Goal: Information Seeking & Learning: Learn about a topic

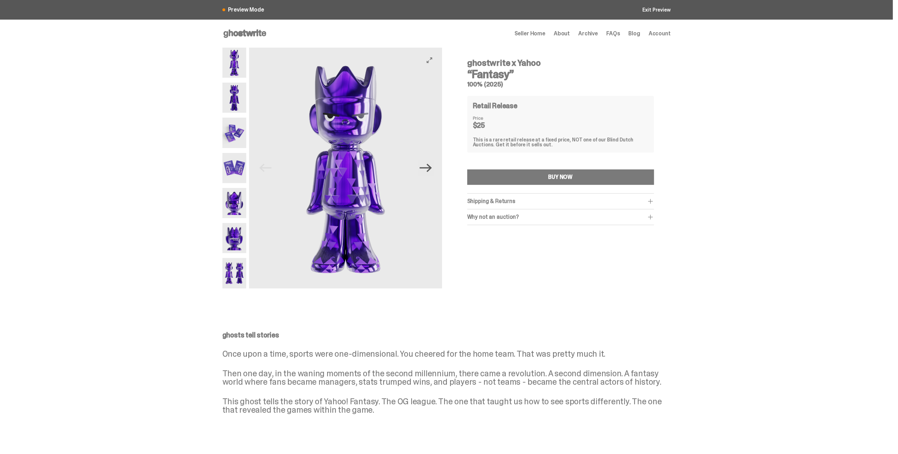
click at [431, 168] on icon "Next" at bounding box center [425, 168] width 12 height 8
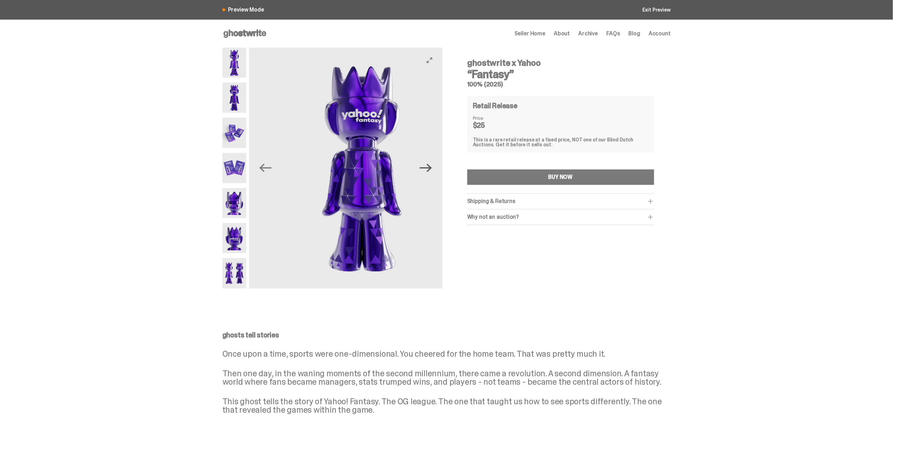
click at [430, 167] on icon "Next" at bounding box center [425, 168] width 12 height 12
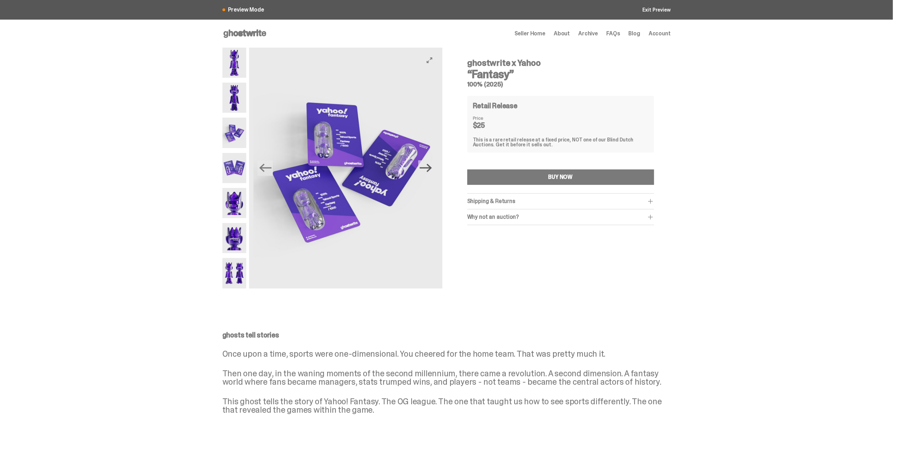
click at [430, 167] on icon "Next" at bounding box center [425, 168] width 12 height 12
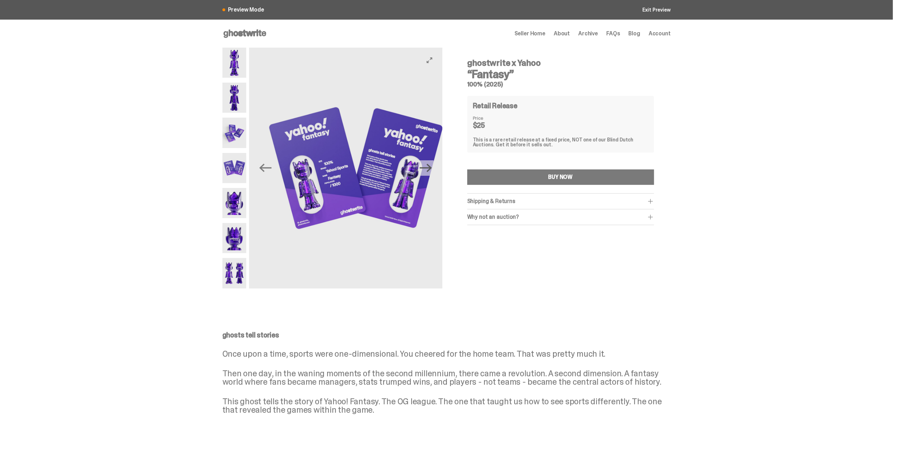
click at [429, 166] on icon "Next" at bounding box center [425, 168] width 12 height 12
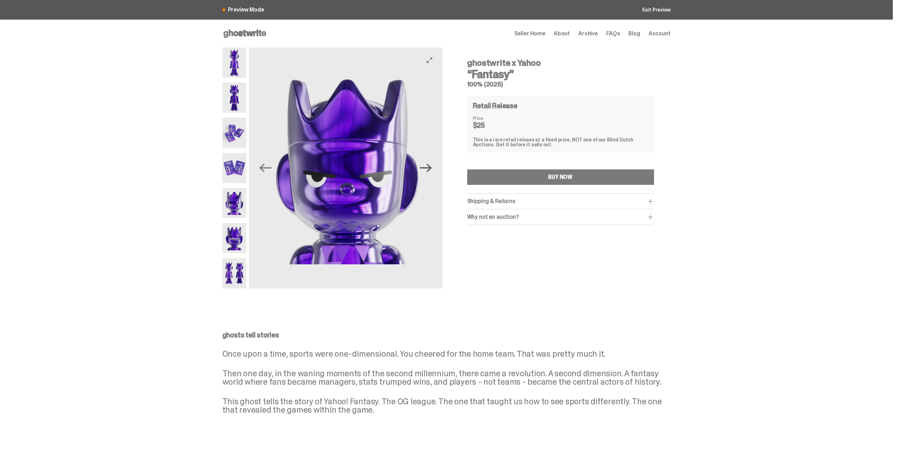
click at [428, 165] on icon "Next" at bounding box center [425, 168] width 12 height 12
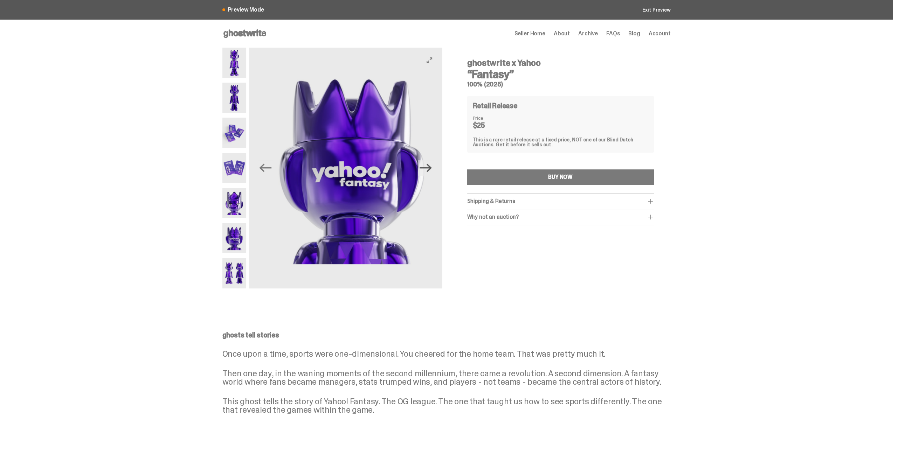
click at [428, 165] on icon "Next" at bounding box center [425, 168] width 12 height 12
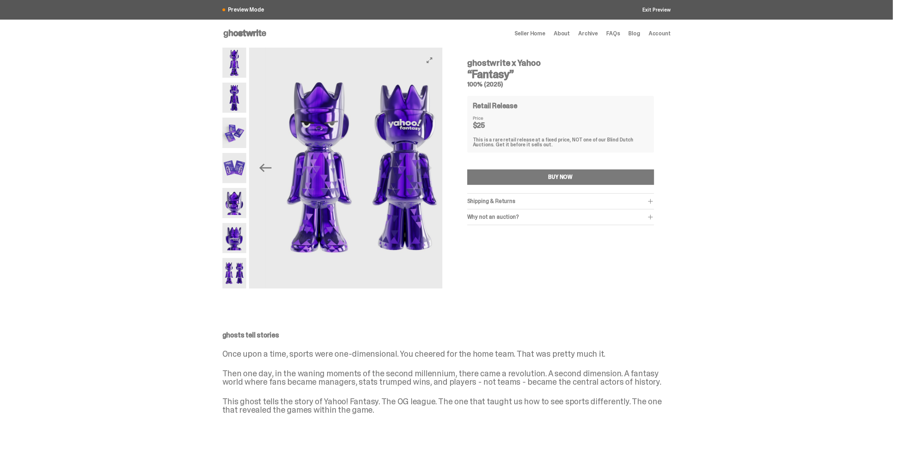
click at [428, 165] on img at bounding box center [361, 168] width 193 height 241
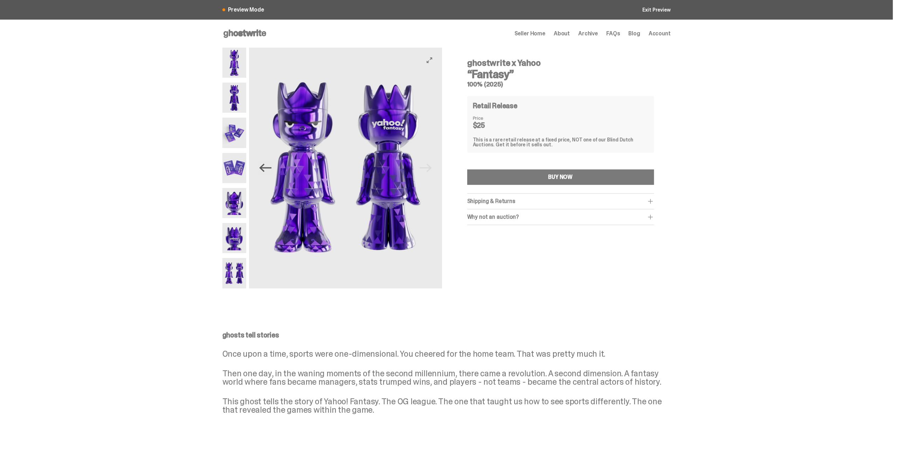
click at [267, 164] on icon "Previous" at bounding box center [265, 168] width 12 height 12
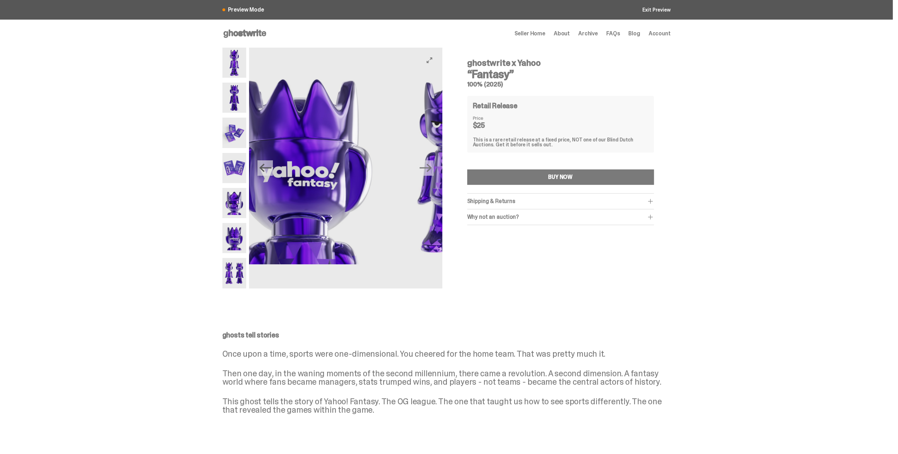
click at [267, 164] on icon "Previous" at bounding box center [265, 168] width 12 height 12
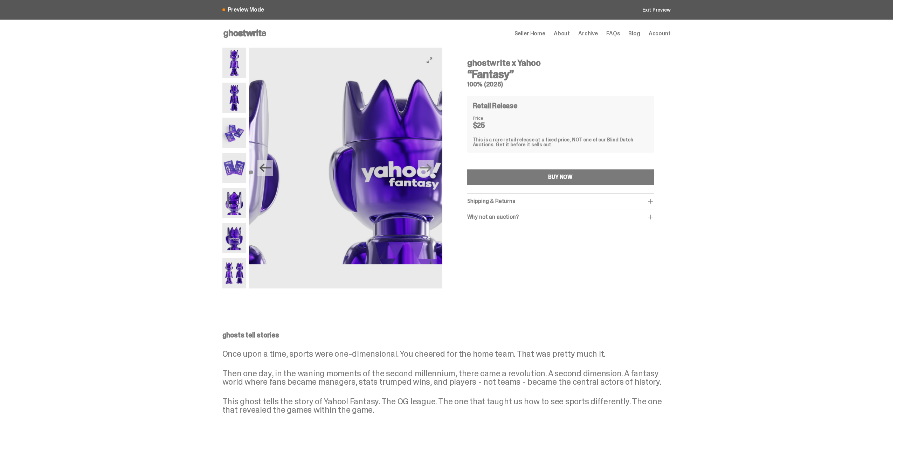
click at [267, 164] on icon "Previous" at bounding box center [265, 168] width 12 height 12
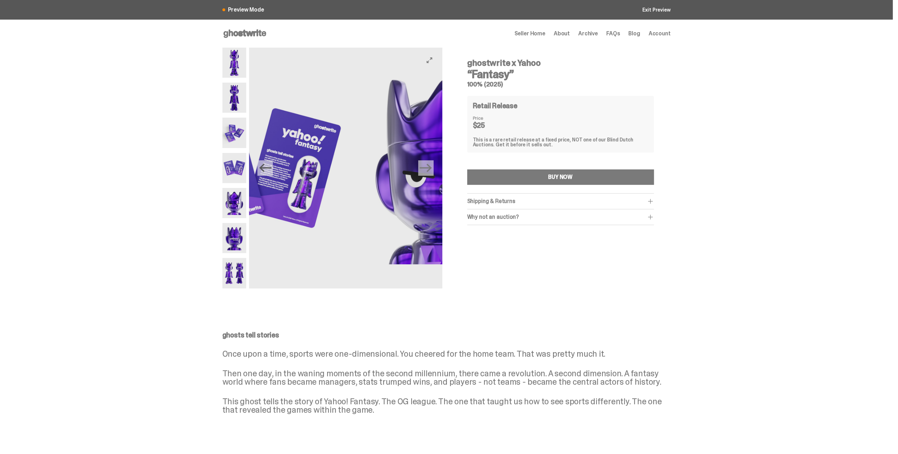
click at [267, 164] on icon "Previous" at bounding box center [265, 168] width 12 height 12
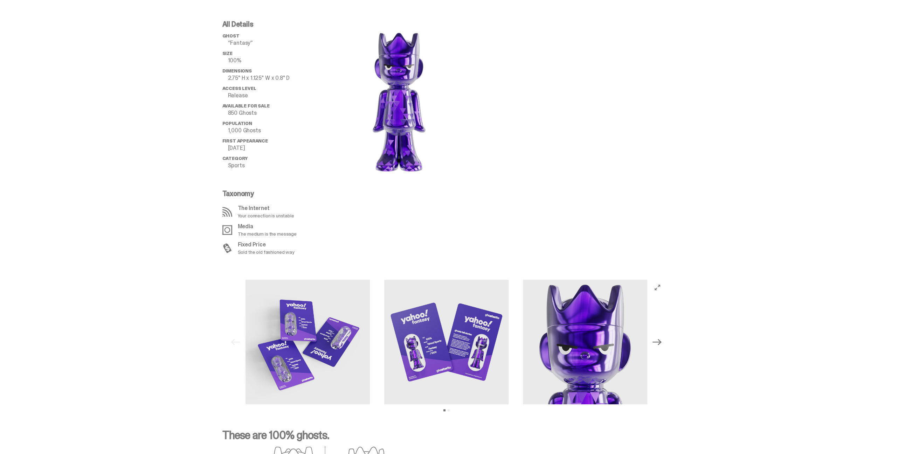
scroll to position [525, 0]
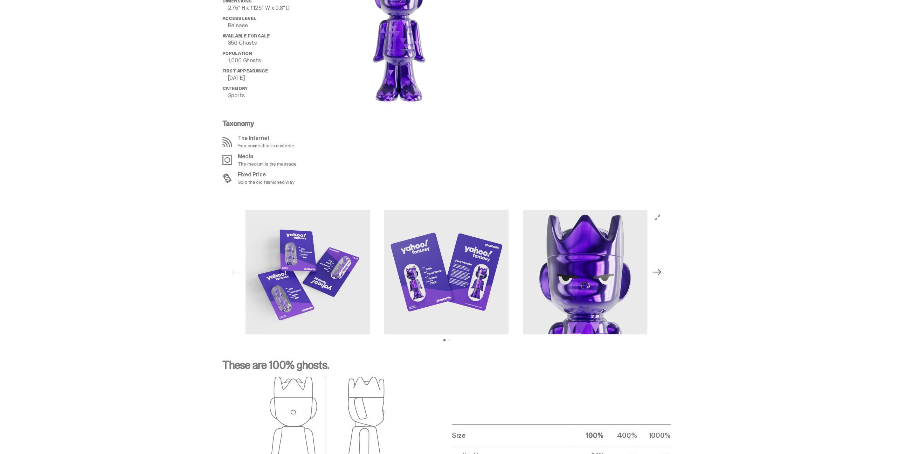
click at [658, 274] on icon "Next" at bounding box center [656, 271] width 9 height 9
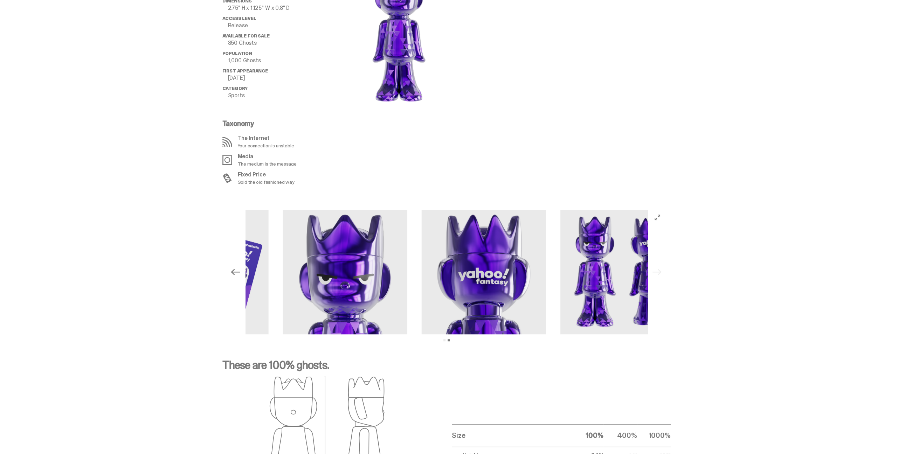
click at [658, 272] on div "Previous Next View slide 1 View slide 2" at bounding box center [446, 272] width 437 height 125
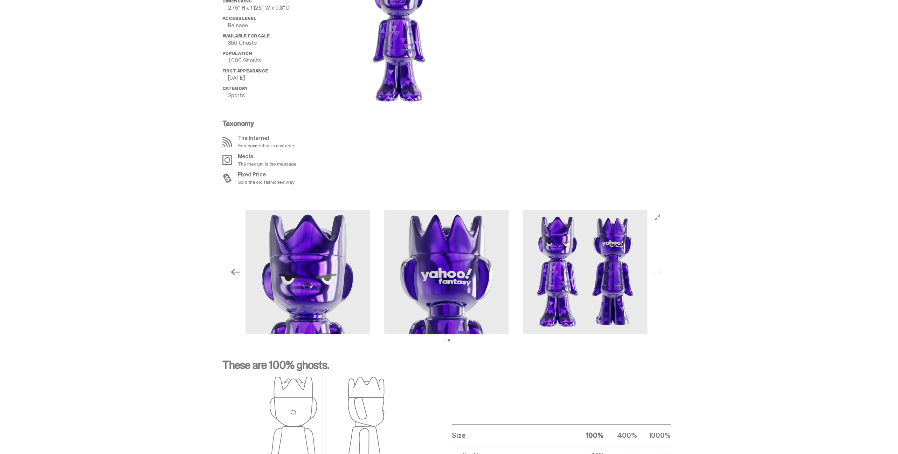
click at [656, 272] on div "Previous Next View slide 1 View slide 2" at bounding box center [446, 272] width 437 height 125
click at [239, 272] on icon "Previous" at bounding box center [235, 272] width 9 height 6
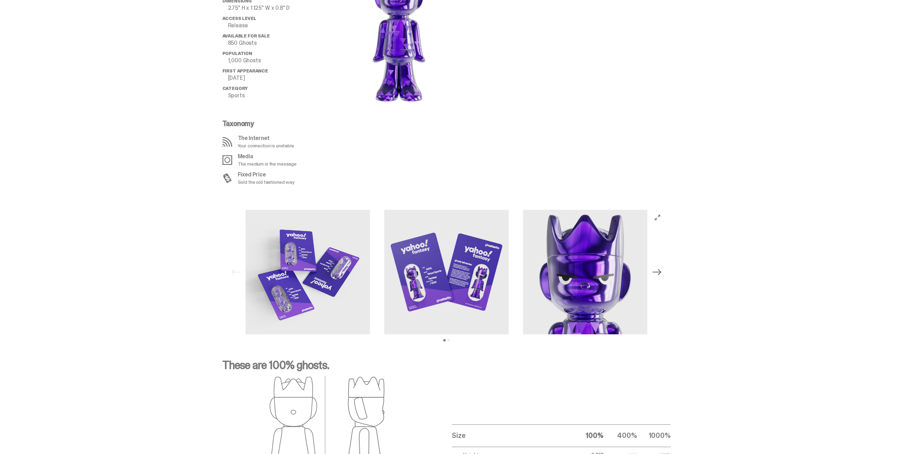
drag, startPoint x: 717, startPoint y: 173, endPoint x: 697, endPoint y: 172, distance: 20.0
click at [717, 173] on div "All Details ghost “Fantasy” Size 100% Dimensions 2.75" H x 1.125" W x 0.8" D Ac…" at bounding box center [446, 67] width 892 height 267
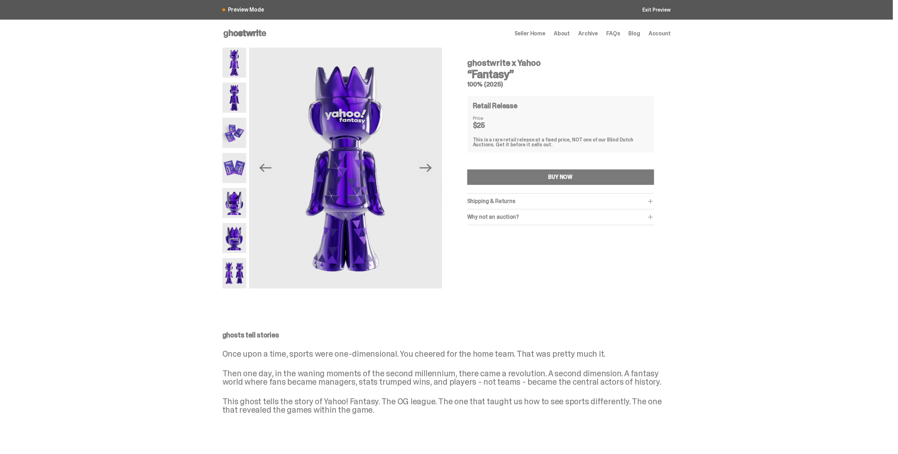
click at [84, 160] on div "ghostwrite x Yahoo “Fantasy” 100% (2025) Previous Next ghostwrite x Yahoo “Fant…" at bounding box center [446, 173] width 892 height 250
click at [236, 54] on img at bounding box center [234, 63] width 24 height 30
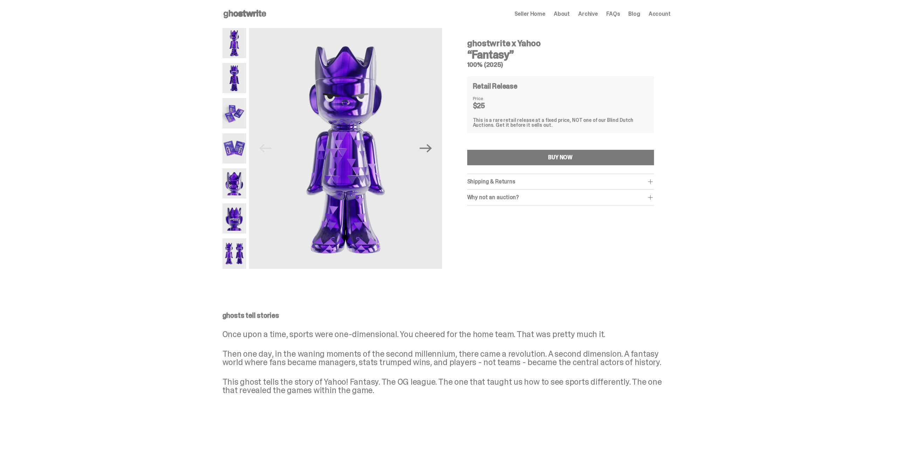
click at [249, 15] on use at bounding box center [244, 14] width 43 height 8
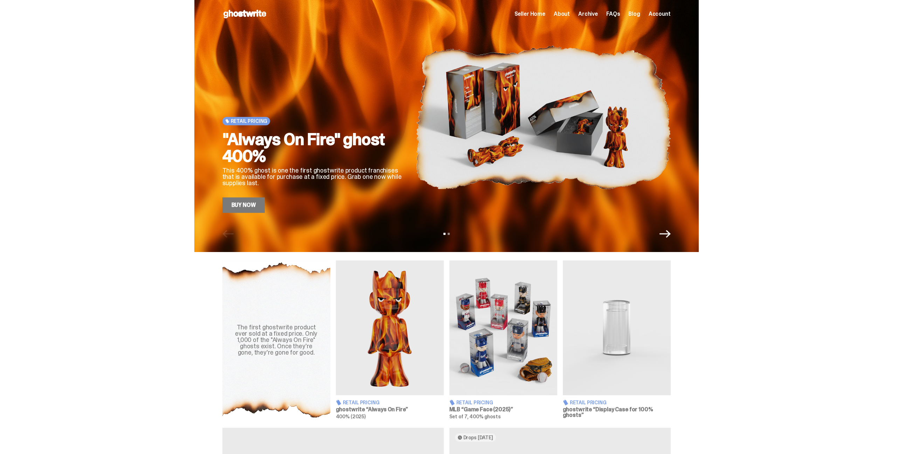
click at [427, 327] on img at bounding box center [390, 327] width 108 height 135
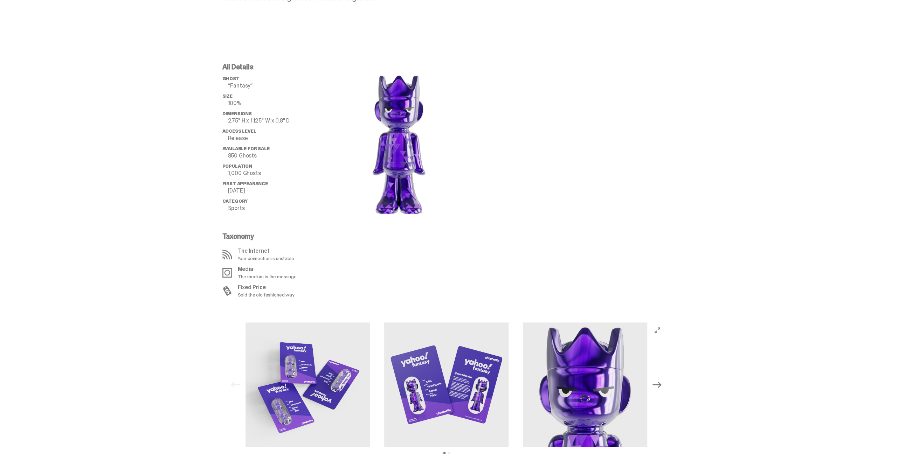
scroll to position [490, 0]
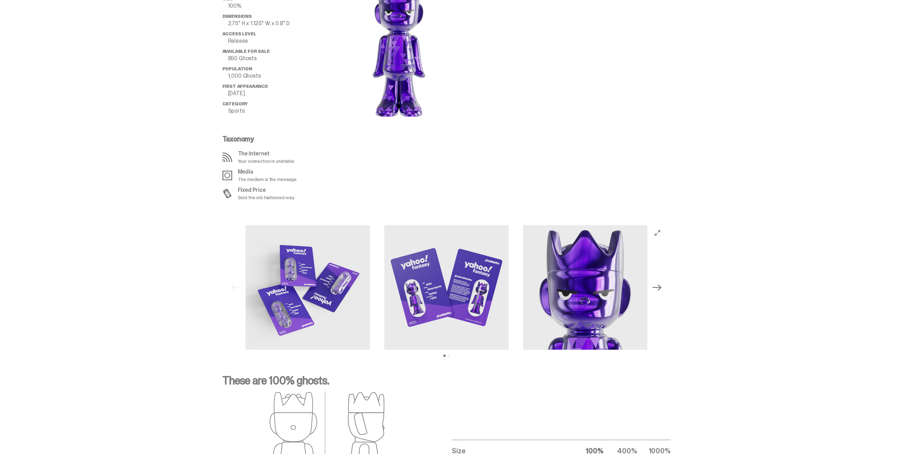
click at [661, 287] on icon "Next" at bounding box center [656, 287] width 9 height 6
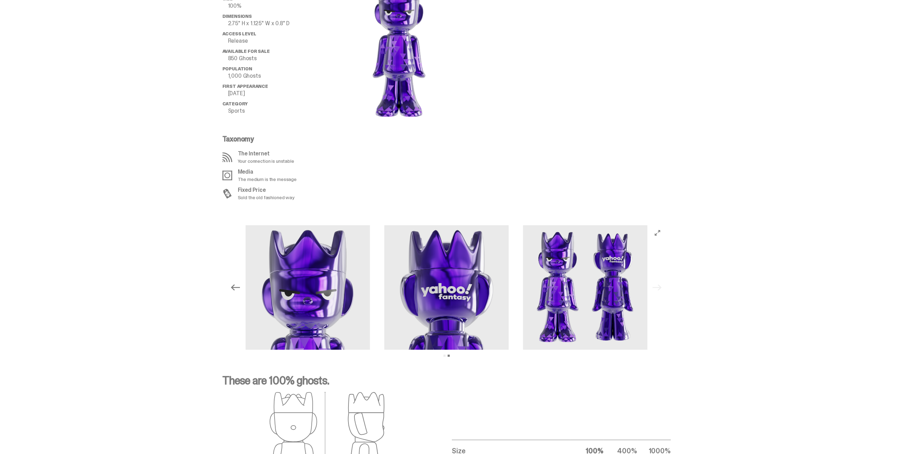
click at [239, 286] on icon "Previous" at bounding box center [235, 287] width 9 height 9
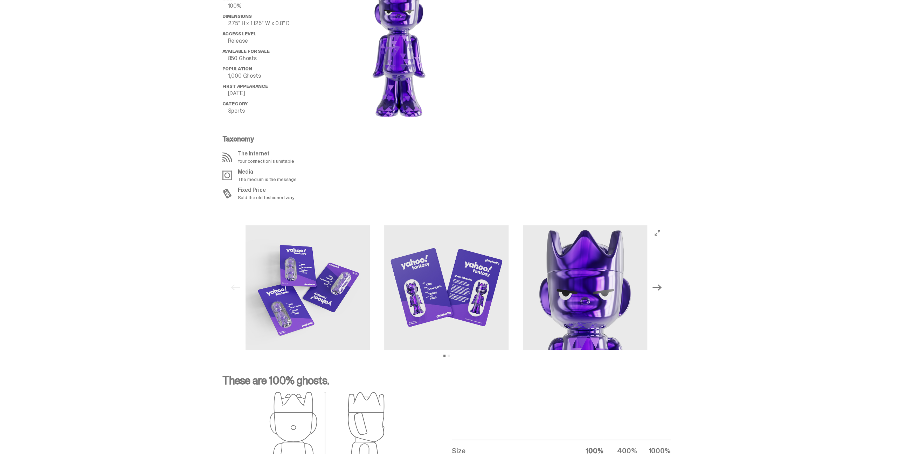
click at [665, 286] on button "Next" at bounding box center [656, 287] width 15 height 15
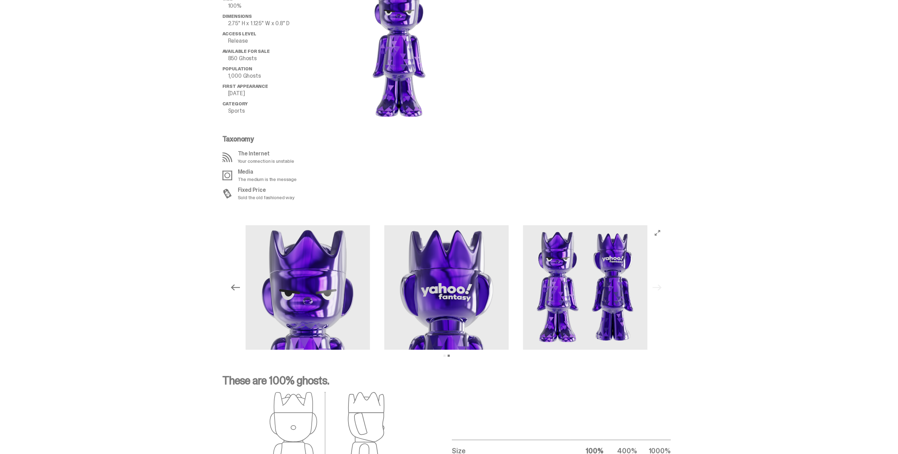
click at [670, 287] on div "Previous Next View slide 1 View slide 2" at bounding box center [446, 287] width 448 height 125
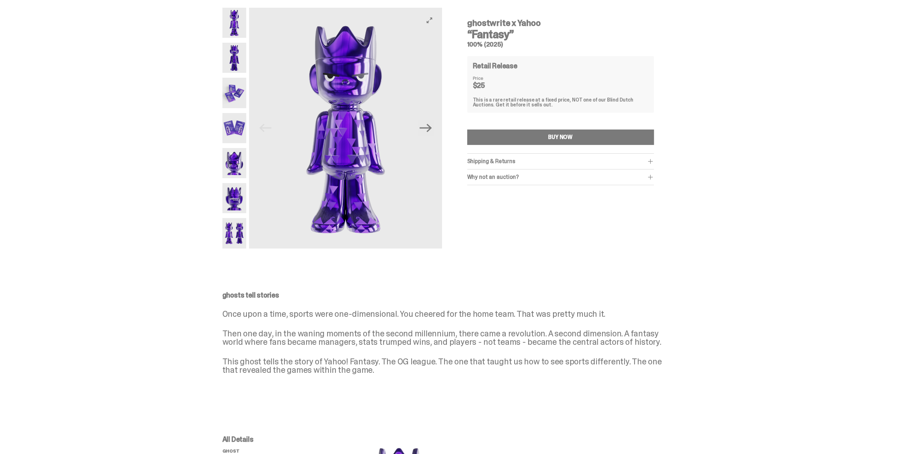
scroll to position [0, 0]
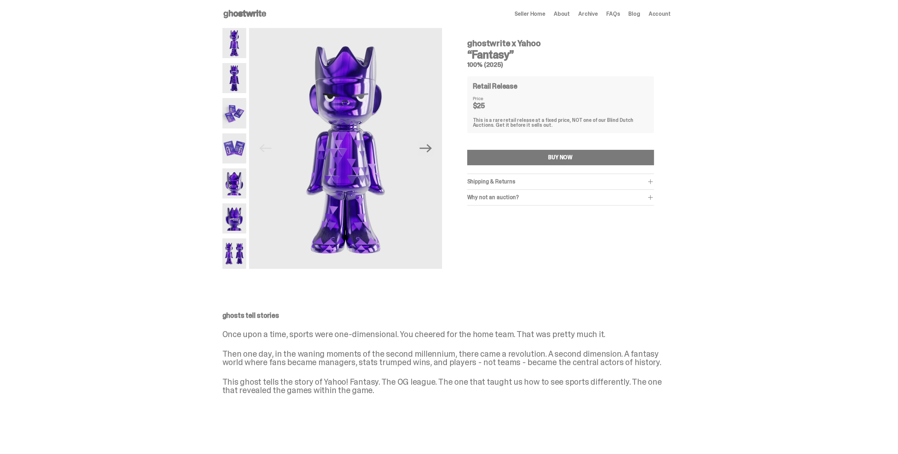
click at [249, 13] on use at bounding box center [244, 14] width 43 height 8
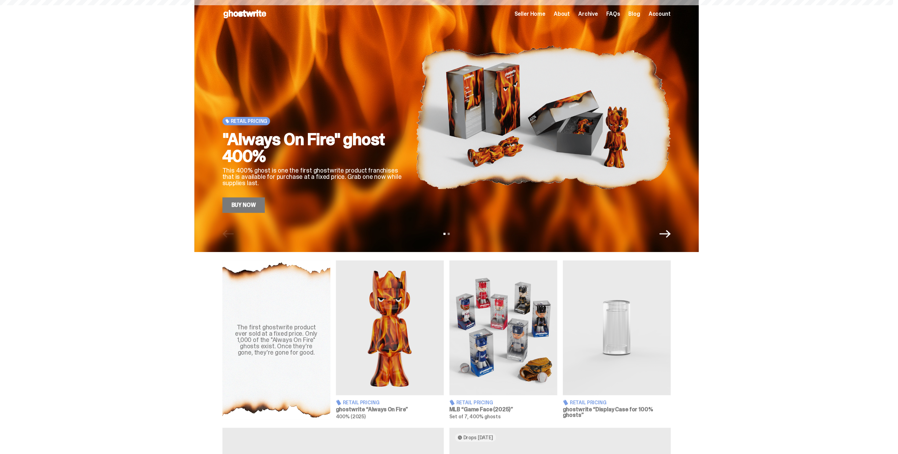
click at [404, 141] on h2 ""Always On Fire" ghost 400%" at bounding box center [313, 148] width 182 height 34
click at [409, 317] on img at bounding box center [390, 327] width 108 height 135
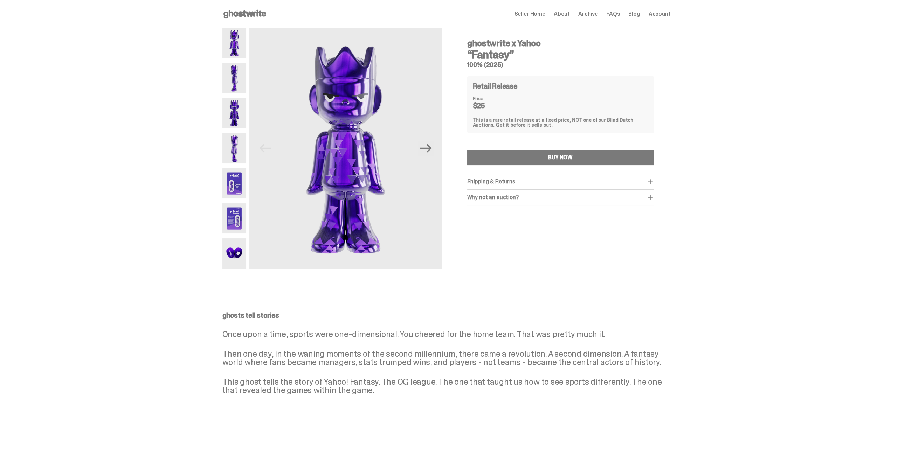
click at [171, 17] on div "Open main menu Home Seller Home About Archive FAQs Blog Account Seller Home Abo…" at bounding box center [446, 14] width 892 height 28
